Goal: Task Accomplishment & Management: Use online tool/utility

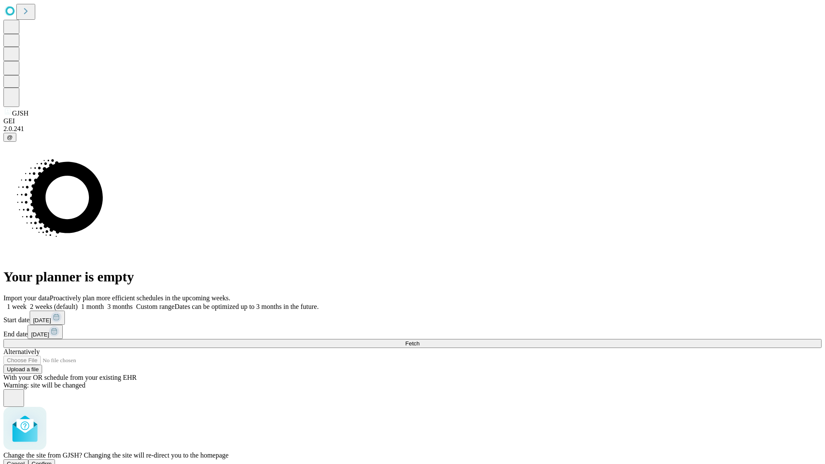
click at [52, 460] on span "Confirm" at bounding box center [42, 463] width 20 height 6
click at [104, 303] on label "1 month" at bounding box center [91, 306] width 26 height 7
click at [419, 340] on span "Fetch" at bounding box center [412, 343] width 14 height 6
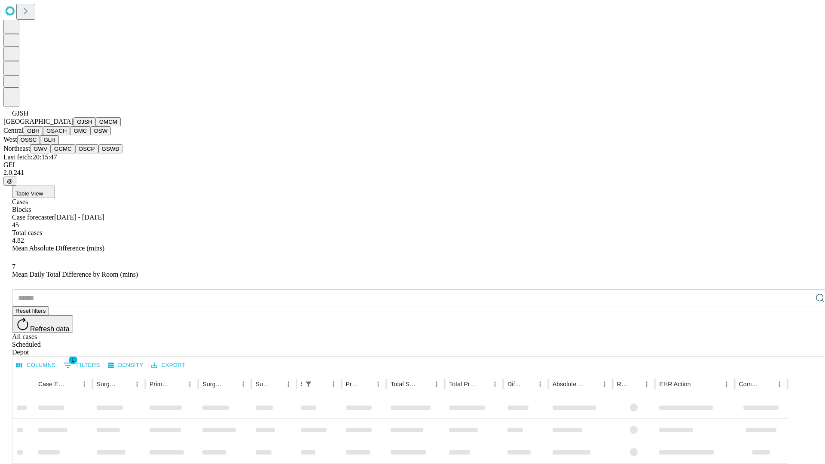
click at [96, 126] on button "GMCM" at bounding box center [108, 121] width 25 height 9
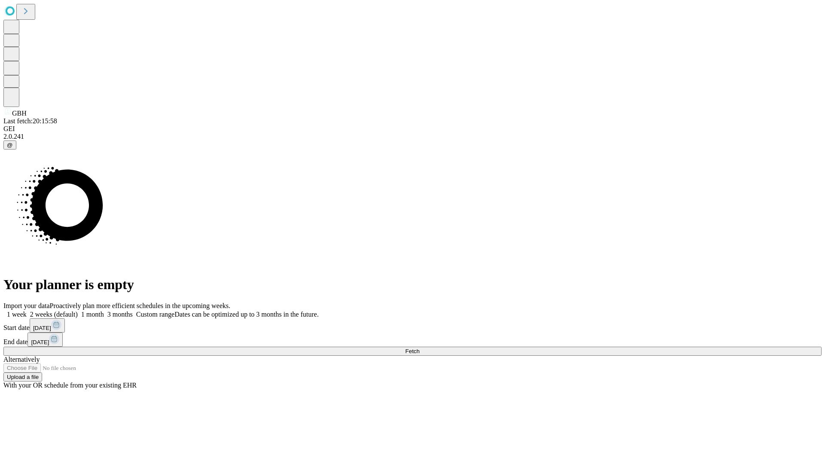
click at [104, 310] on label "1 month" at bounding box center [91, 313] width 26 height 7
click at [419, 348] on span "Fetch" at bounding box center [412, 351] width 14 height 6
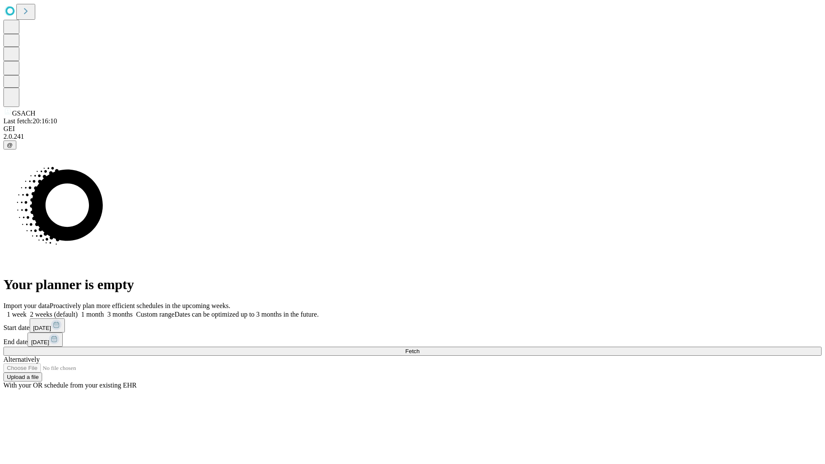
click at [104, 310] on label "1 month" at bounding box center [91, 313] width 26 height 7
click at [419, 348] on span "Fetch" at bounding box center [412, 351] width 14 height 6
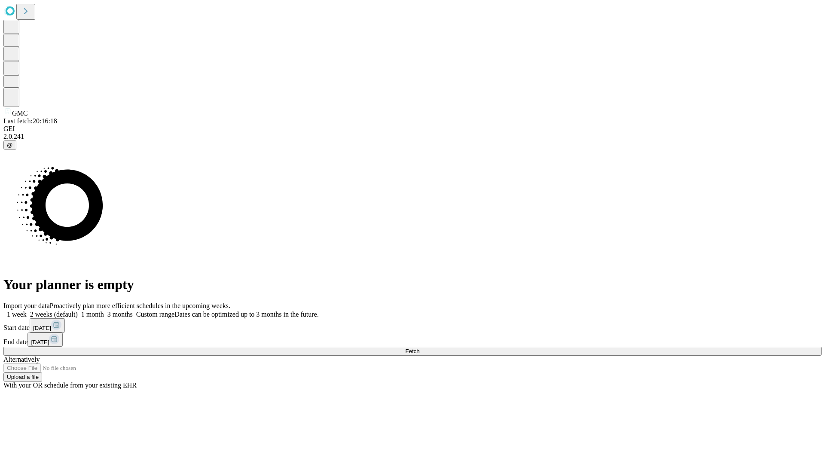
click at [104, 310] on label "1 month" at bounding box center [91, 313] width 26 height 7
click at [419, 348] on span "Fetch" at bounding box center [412, 351] width 14 height 6
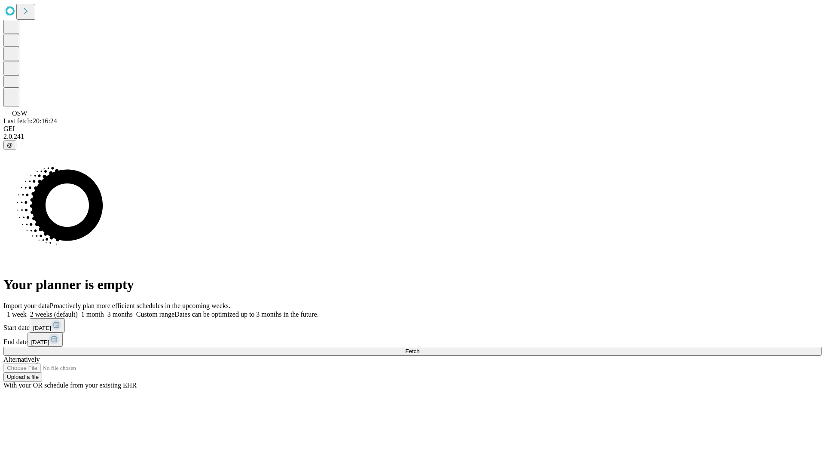
click at [104, 310] on label "1 month" at bounding box center [91, 313] width 26 height 7
click at [419, 348] on span "Fetch" at bounding box center [412, 351] width 14 height 6
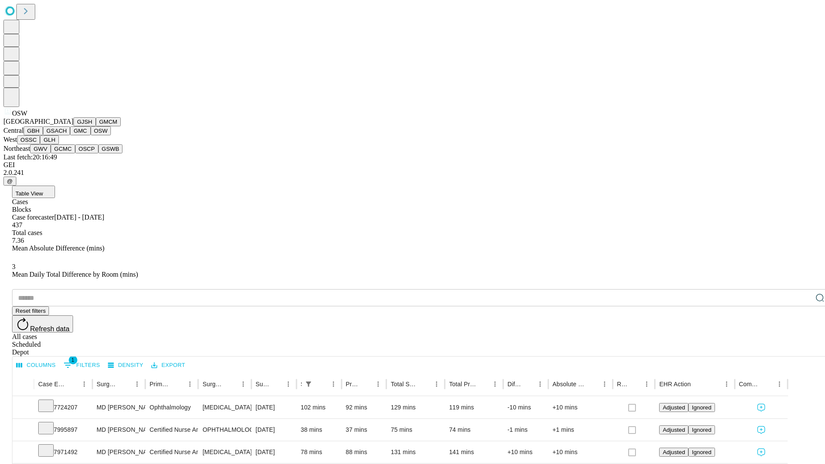
click at [40, 144] on button "OSSC" at bounding box center [28, 139] width 23 height 9
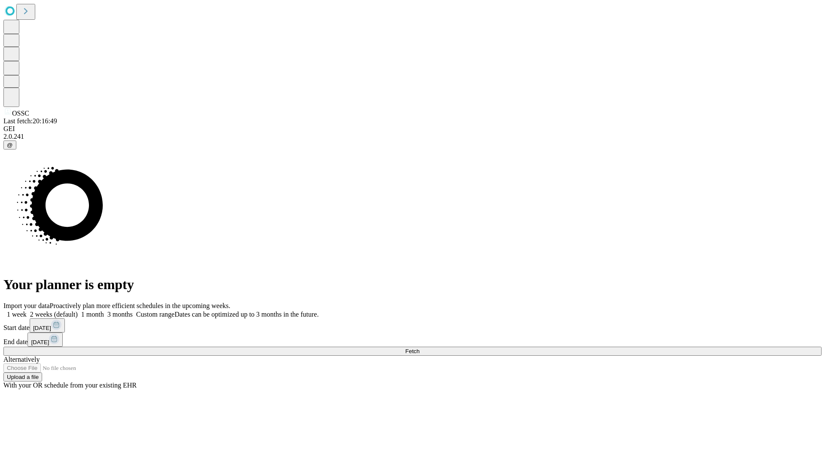
click at [104, 310] on label "1 month" at bounding box center [91, 313] width 26 height 7
click at [419, 348] on span "Fetch" at bounding box center [412, 351] width 14 height 6
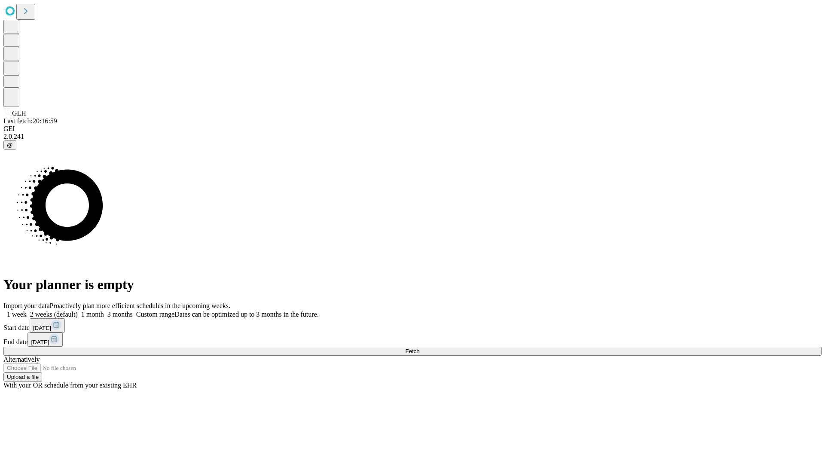
click at [104, 310] on label "1 month" at bounding box center [91, 313] width 26 height 7
click at [419, 348] on span "Fetch" at bounding box center [412, 351] width 14 height 6
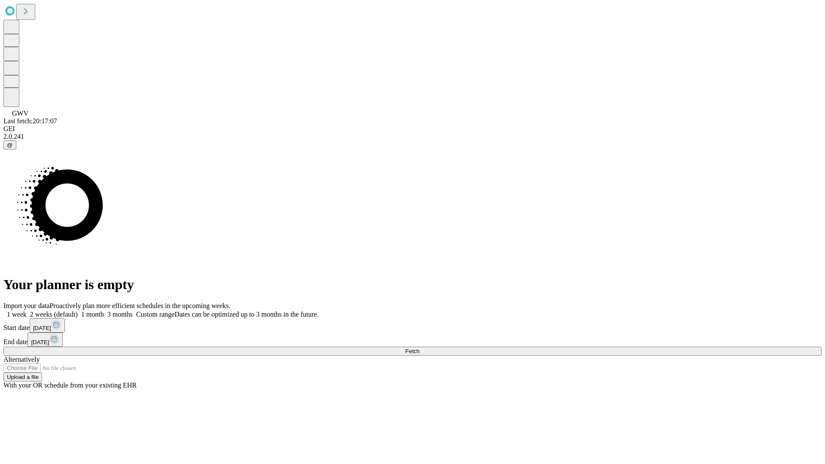
click at [104, 310] on label "1 month" at bounding box center [91, 313] width 26 height 7
click at [419, 348] on span "Fetch" at bounding box center [412, 351] width 14 height 6
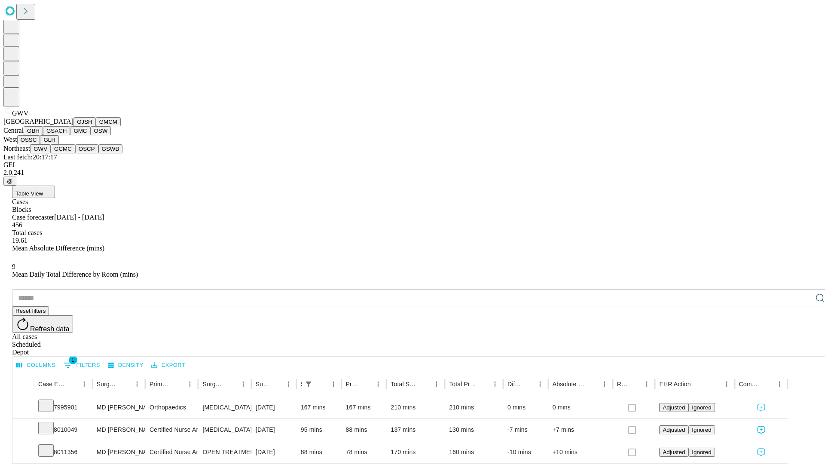
click at [67, 153] on button "GCMC" at bounding box center [63, 148] width 24 height 9
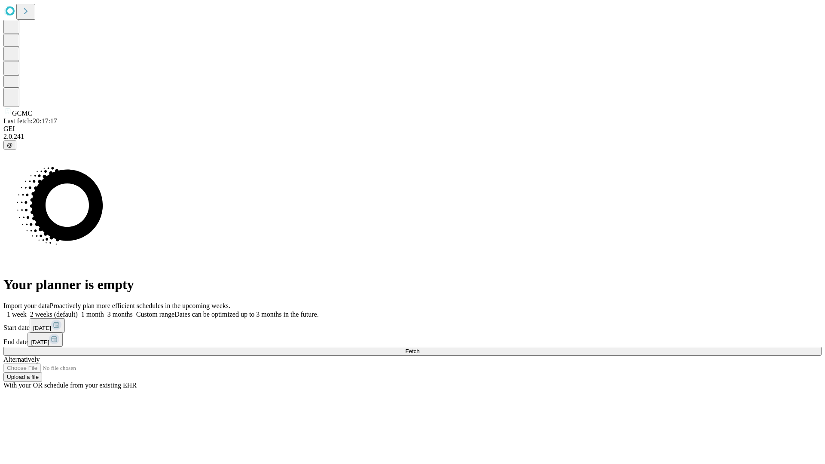
click at [104, 310] on label "1 month" at bounding box center [91, 313] width 26 height 7
click at [419, 348] on span "Fetch" at bounding box center [412, 351] width 14 height 6
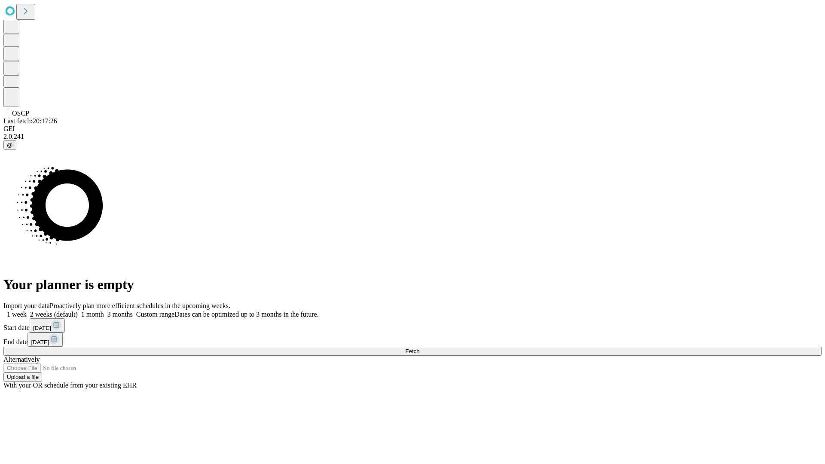
click at [104, 310] on label "1 month" at bounding box center [91, 313] width 26 height 7
click at [419, 348] on span "Fetch" at bounding box center [412, 351] width 14 height 6
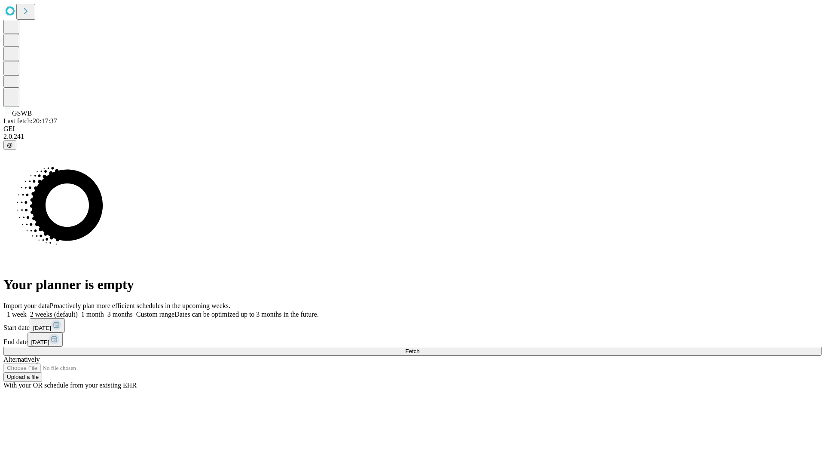
click at [104, 310] on label "1 month" at bounding box center [91, 313] width 26 height 7
click at [419, 348] on span "Fetch" at bounding box center [412, 351] width 14 height 6
